Goal: Task Accomplishment & Management: Manage account settings

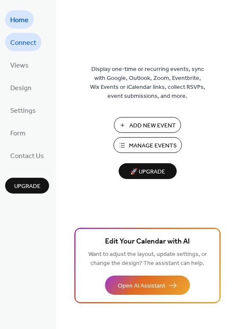
click at [23, 42] on span "Connect" at bounding box center [23, 42] width 26 height 13
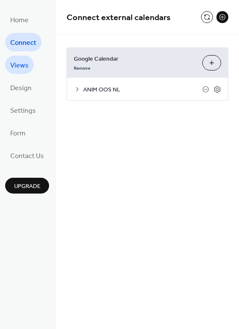
click at [20, 66] on span "Views" at bounding box center [19, 65] width 18 height 13
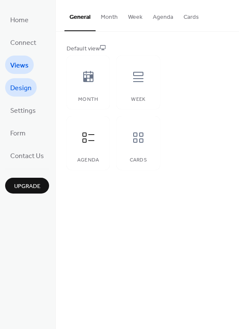
click at [18, 93] on span "Design" at bounding box center [20, 88] width 21 height 13
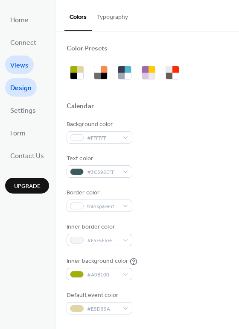
click at [23, 70] on span "Views" at bounding box center [19, 65] width 18 height 13
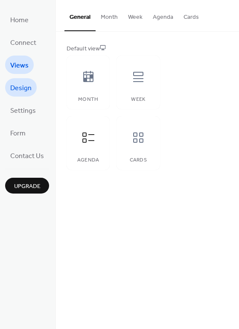
click at [24, 92] on span "Design" at bounding box center [20, 88] width 21 height 13
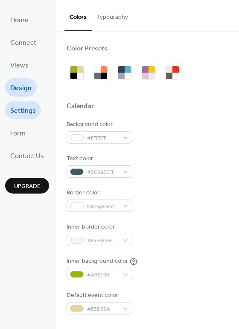
click at [21, 112] on span "Settings" at bounding box center [23, 110] width 26 height 13
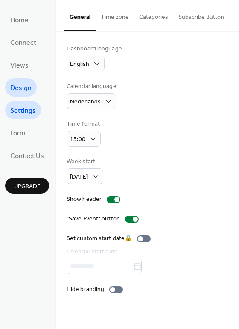
click at [25, 85] on span "Design" at bounding box center [20, 88] width 21 height 13
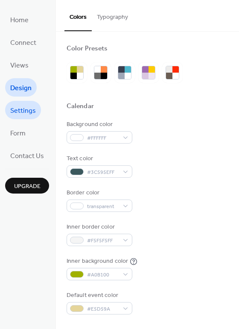
click at [23, 115] on span "Settings" at bounding box center [23, 110] width 26 height 13
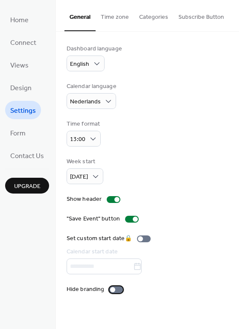
click at [110, 290] on div at bounding box center [112, 289] width 5 height 5
click at [118, 14] on button "Time zone" at bounding box center [115, 15] width 38 height 30
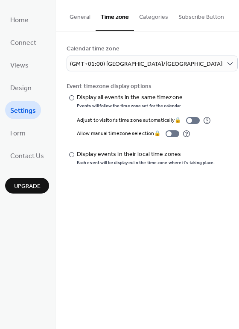
click at [156, 19] on button "Categories" at bounding box center [153, 15] width 39 height 30
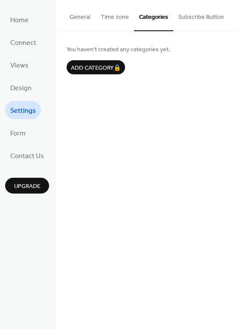
click at [196, 18] on button "Subscribe Button" at bounding box center [202, 15] width 56 height 30
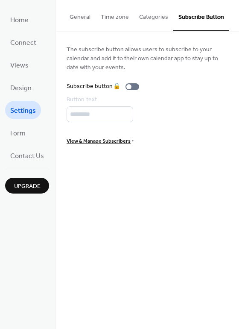
click at [80, 15] on button "General" at bounding box center [80, 15] width 31 height 30
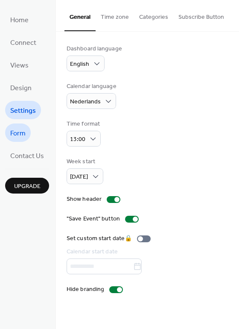
click at [21, 130] on span "Form" at bounding box center [17, 133] width 15 height 13
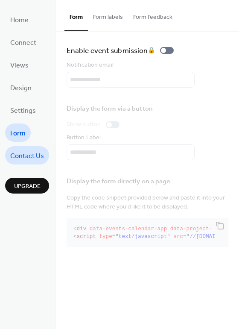
click at [18, 158] on span "Contact Us" at bounding box center [27, 156] width 34 height 13
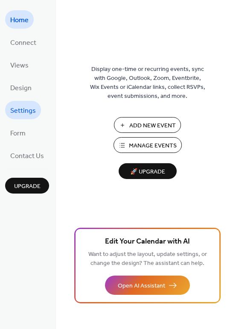
click at [23, 108] on span "Settings" at bounding box center [23, 110] width 26 height 13
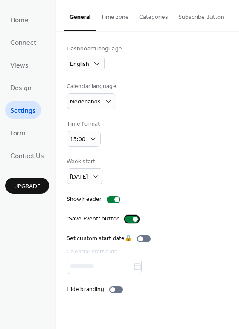
click at [133, 220] on div at bounding box center [135, 219] width 5 height 5
click at [132, 220] on div at bounding box center [132, 219] width 14 height 7
click at [110, 289] on div at bounding box center [112, 289] width 5 height 5
click at [110, 12] on button "Time zone" at bounding box center [115, 15] width 38 height 30
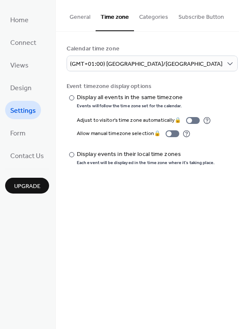
click at [152, 16] on button "Categories" at bounding box center [153, 15] width 39 height 30
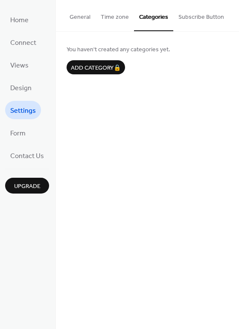
click at [190, 18] on button "Subscribe Button" at bounding box center [202, 15] width 56 height 30
